Goal: Find specific page/section: Find specific page/section

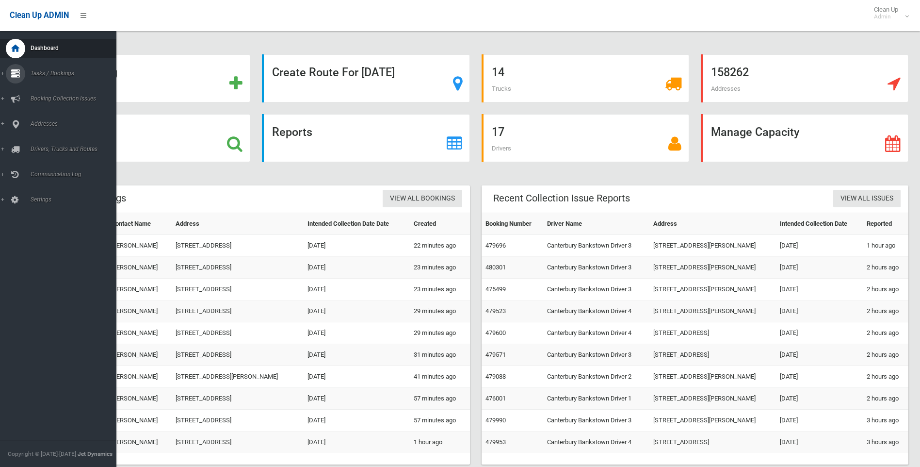
click at [15, 77] on icon at bounding box center [15, 73] width 9 height 19
click at [44, 146] on span "Search" at bounding box center [72, 144] width 88 height 7
click at [14, 123] on icon at bounding box center [15, 123] width 9 height 19
click at [42, 141] on span "All Addresses" at bounding box center [72, 140] width 88 height 7
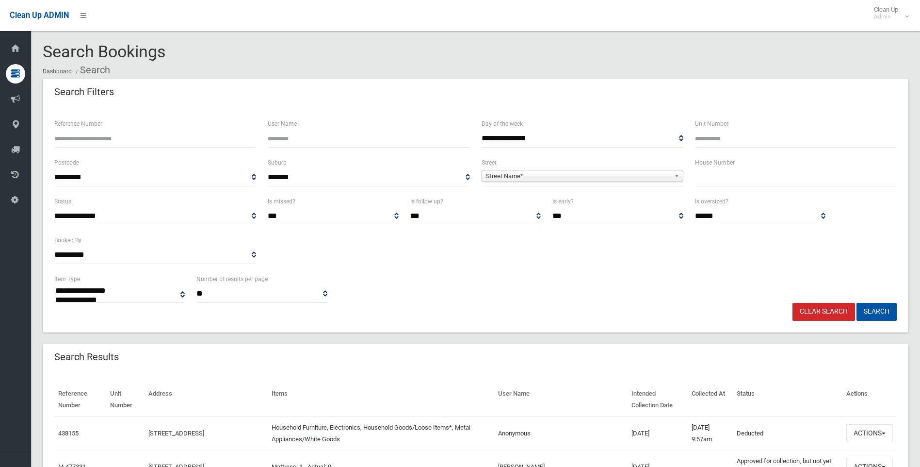
select select
